Goal: Task Accomplishment & Management: Manage account settings

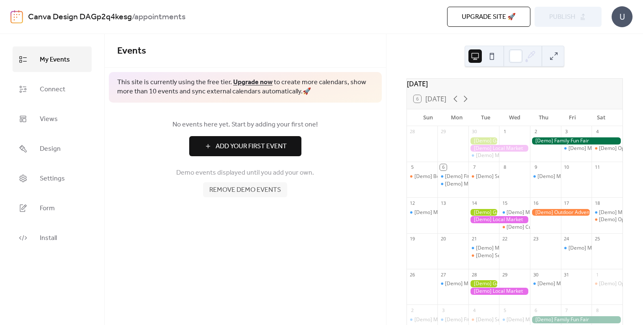
click at [276, 193] on span "Remove demo events" at bounding box center [245, 190] width 72 height 10
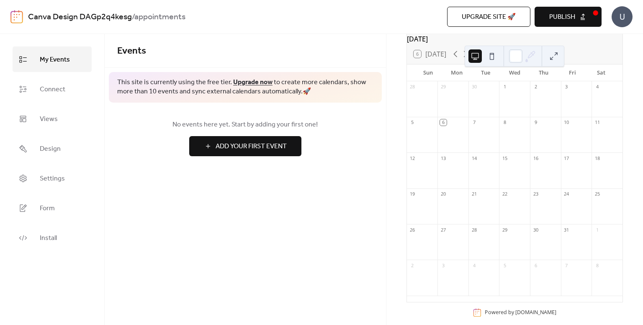
scroll to position [59, 0]
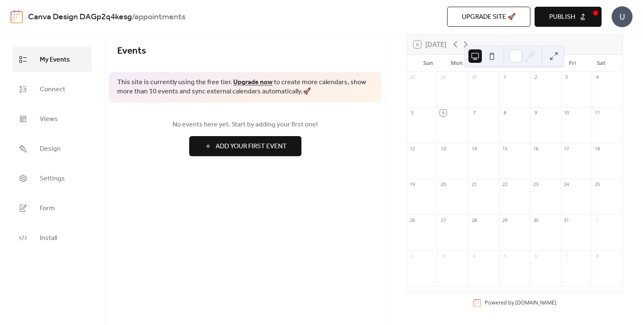
click at [572, 17] on span "Publish" at bounding box center [562, 17] width 26 height 10
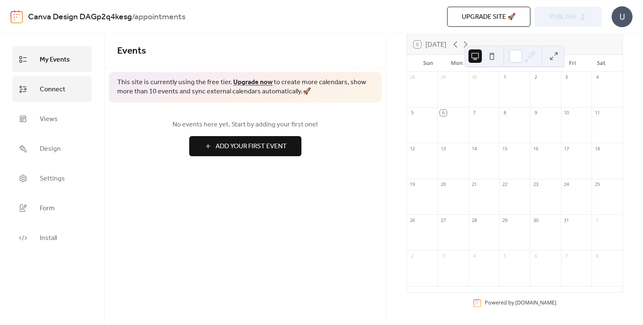
click at [65, 77] on link "Connect" at bounding box center [52, 89] width 79 height 26
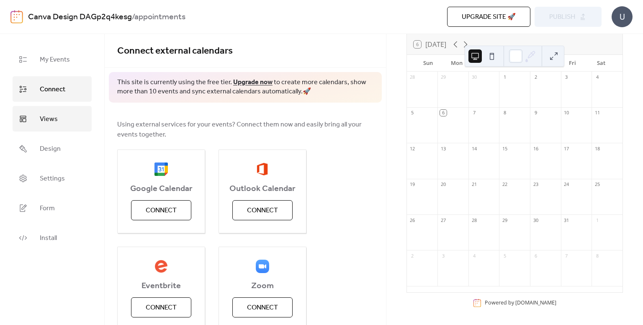
click at [62, 124] on link "Views" at bounding box center [52, 119] width 79 height 26
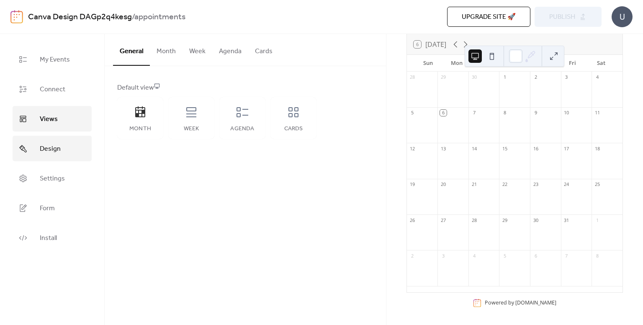
click at [58, 144] on span "Design" at bounding box center [50, 148] width 21 height 13
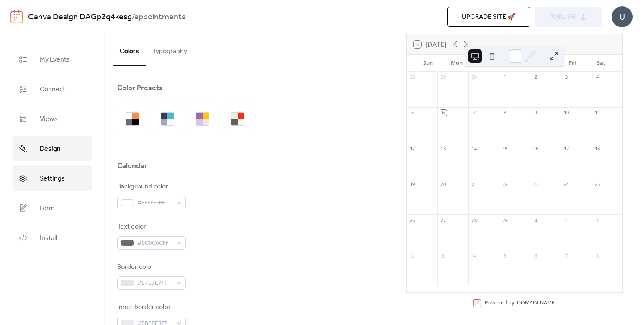
drag, startPoint x: 57, startPoint y: 162, endPoint x: 56, endPoint y: 177, distance: 15.5
click at [56, 177] on ul "My Events Connect Views Design Settings Form Install" at bounding box center [52, 148] width 79 height 204
click at [56, 177] on span "Settings" at bounding box center [52, 178] width 25 height 13
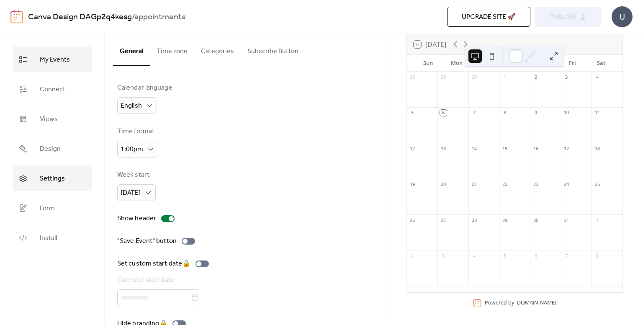
click at [67, 65] on span "My Events" at bounding box center [55, 59] width 30 height 13
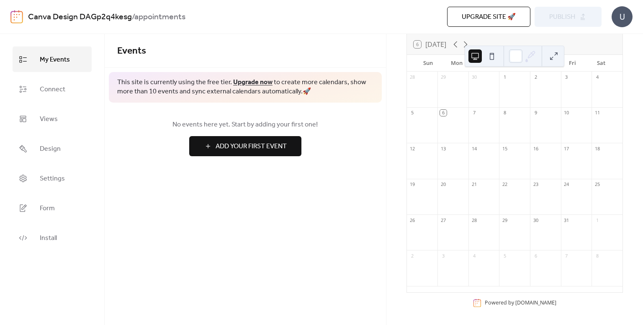
click at [190, 16] on div "Canva Design DAGp2q4kesg / appointments" at bounding box center [171, 17] width 286 height 16
